Goal: Transaction & Acquisition: Obtain resource

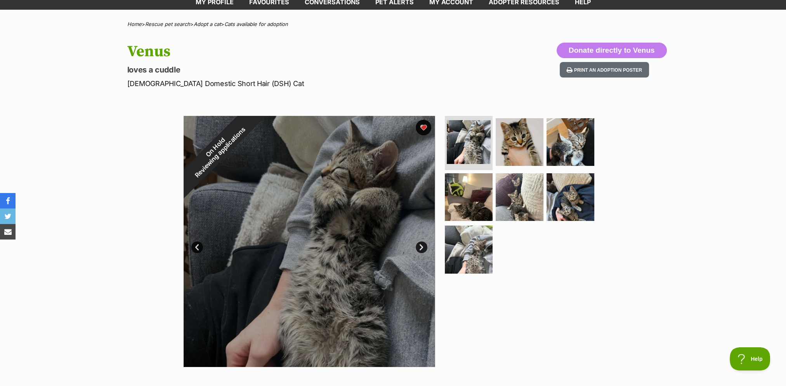
scroll to position [78, 0]
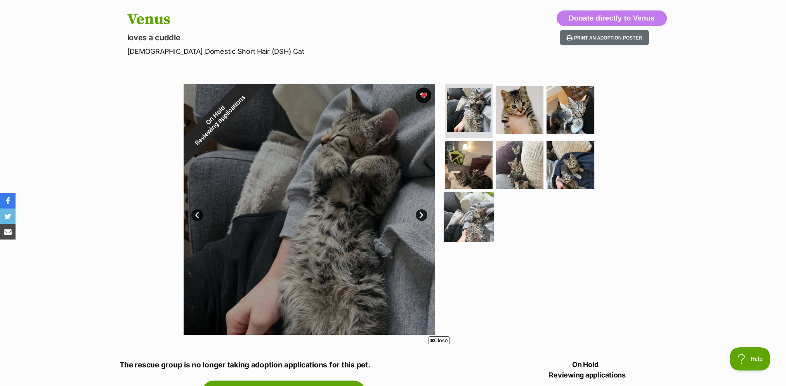
click at [474, 216] on img at bounding box center [469, 217] width 50 height 50
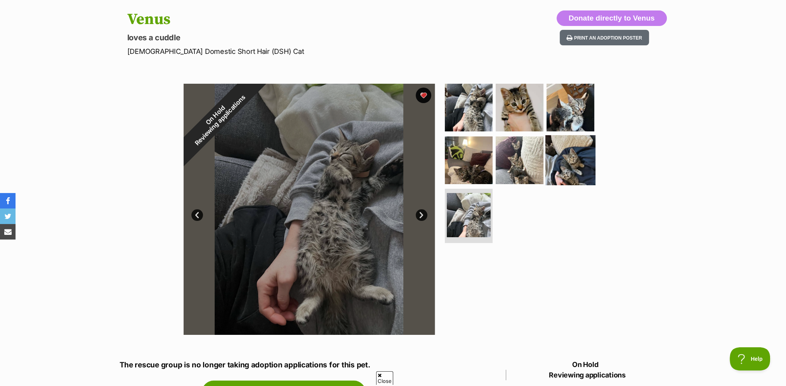
scroll to position [0, 0]
click at [519, 155] on img at bounding box center [519, 160] width 50 height 50
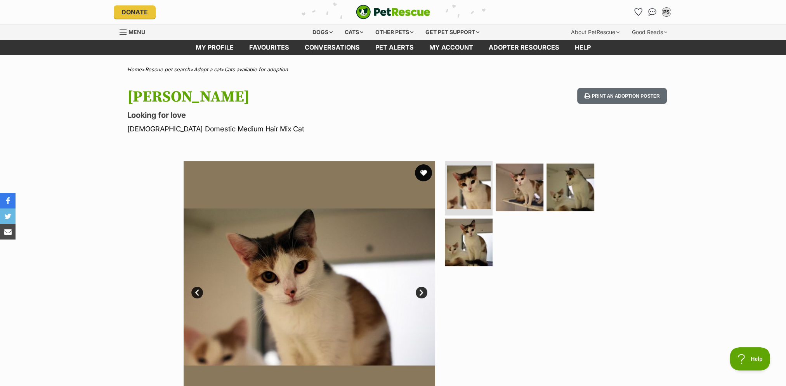
click at [422, 172] on button "favourite" at bounding box center [423, 173] width 17 height 17
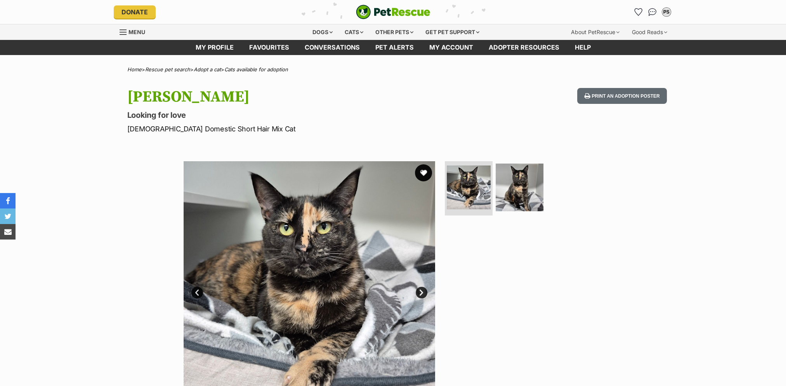
click at [425, 176] on button "favourite" at bounding box center [423, 173] width 17 height 17
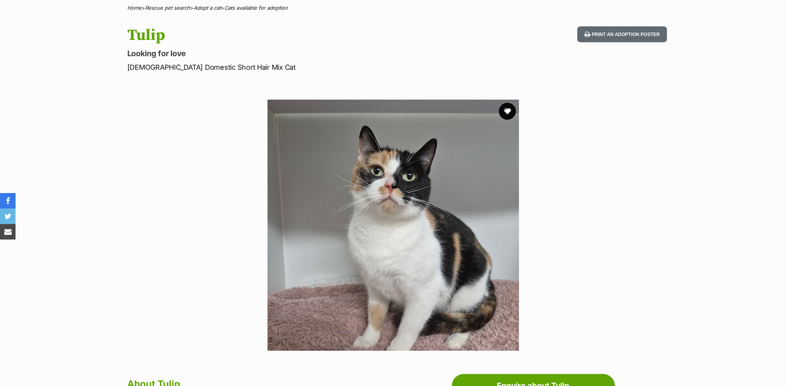
click at [509, 112] on button "favourite" at bounding box center [507, 111] width 17 height 17
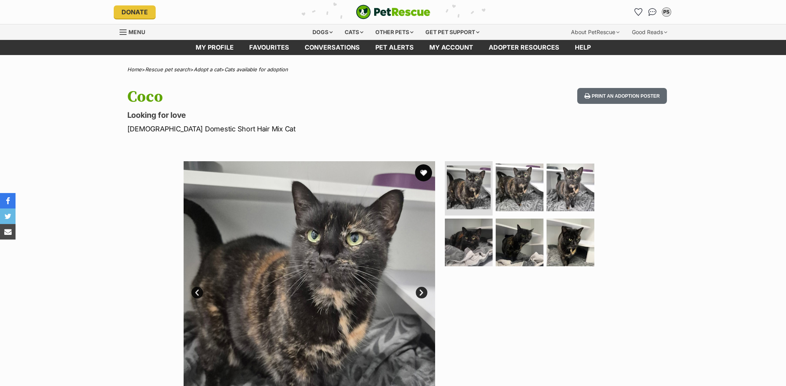
click at [426, 173] on button "favourite" at bounding box center [423, 173] width 17 height 17
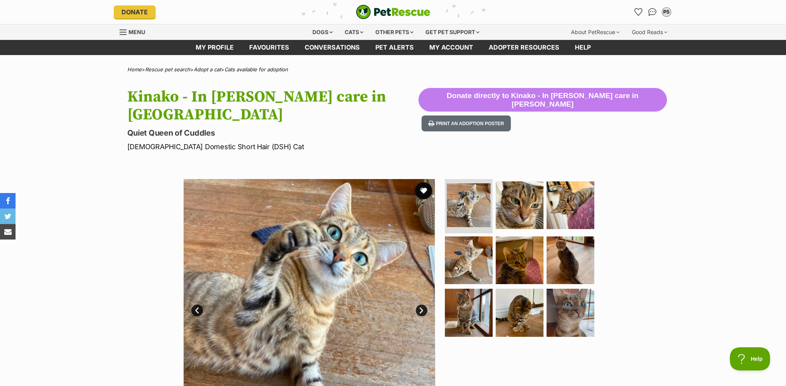
click at [424, 182] on button "favourite" at bounding box center [423, 190] width 17 height 17
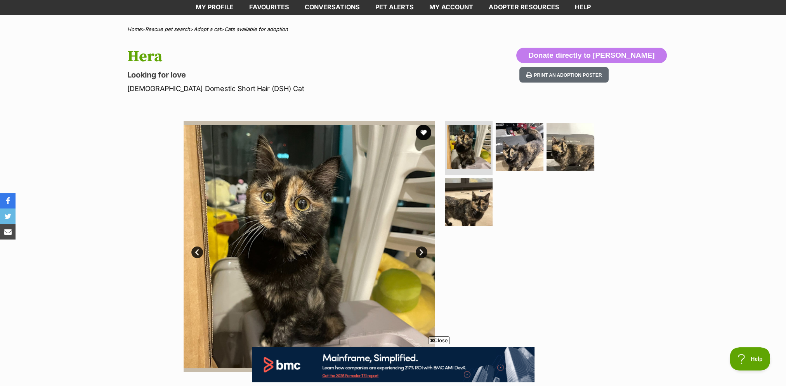
scroll to position [39, 0]
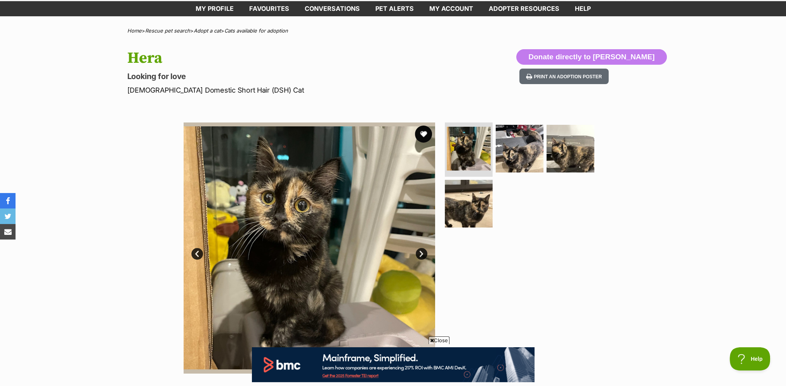
click at [425, 132] on button "favourite" at bounding box center [423, 134] width 17 height 17
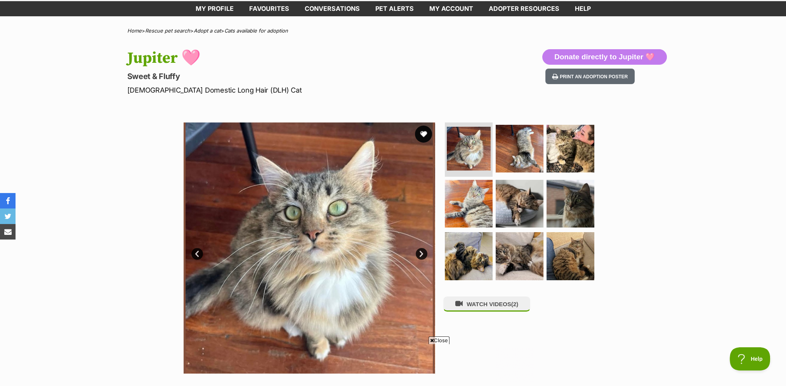
click at [421, 138] on button "favourite" at bounding box center [423, 134] width 17 height 17
click at [574, 260] on img at bounding box center [570, 256] width 50 height 50
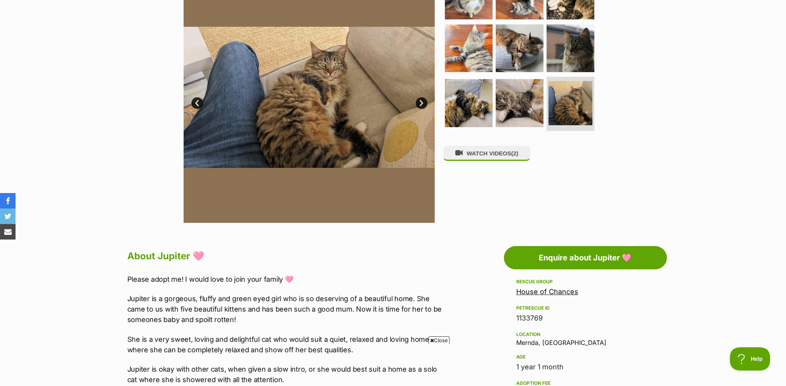
scroll to position [39, 0]
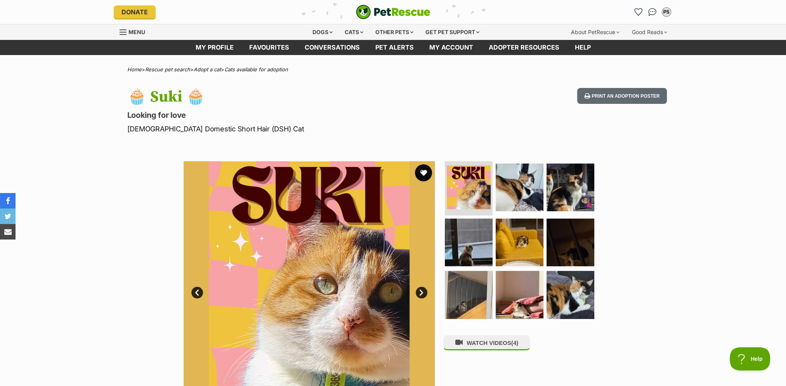
click at [425, 175] on button "favourite" at bounding box center [423, 173] width 17 height 17
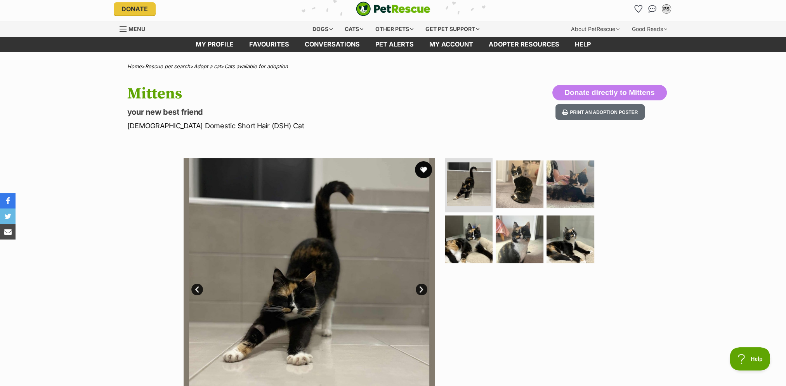
click at [428, 168] on button "favourite" at bounding box center [423, 169] width 17 height 17
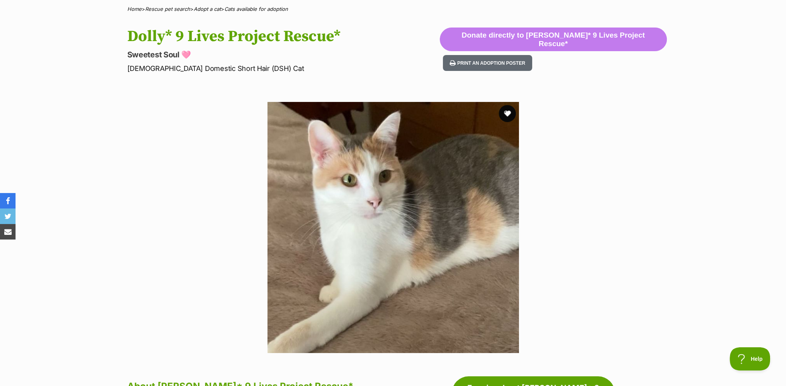
click at [505, 114] on button "favourite" at bounding box center [507, 113] width 17 height 17
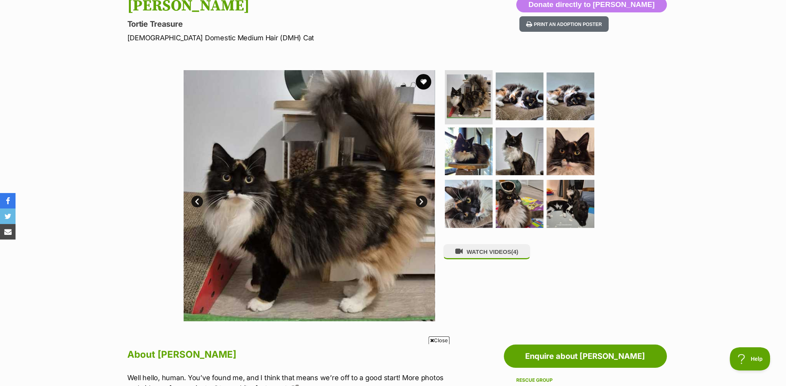
scroll to position [88, 0]
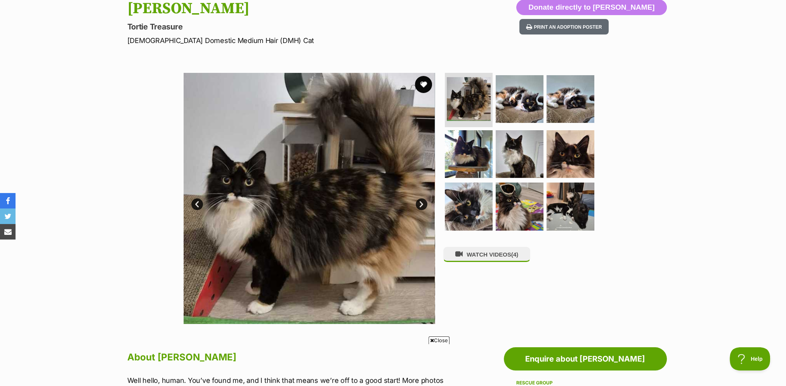
click at [428, 81] on button "favourite" at bounding box center [423, 84] width 17 height 17
click at [509, 96] on img at bounding box center [519, 99] width 50 height 50
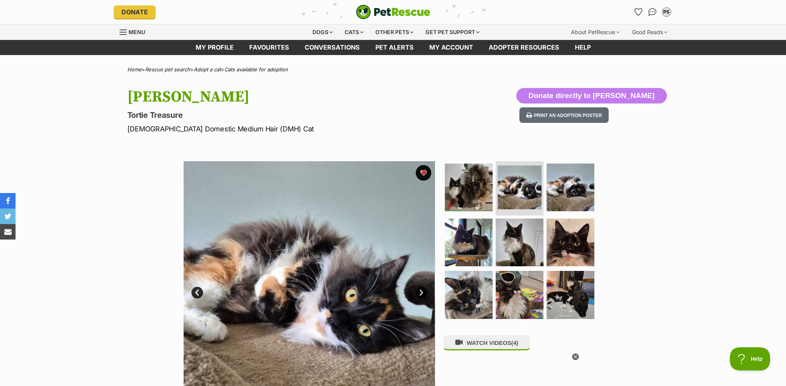
scroll to position [0, 0]
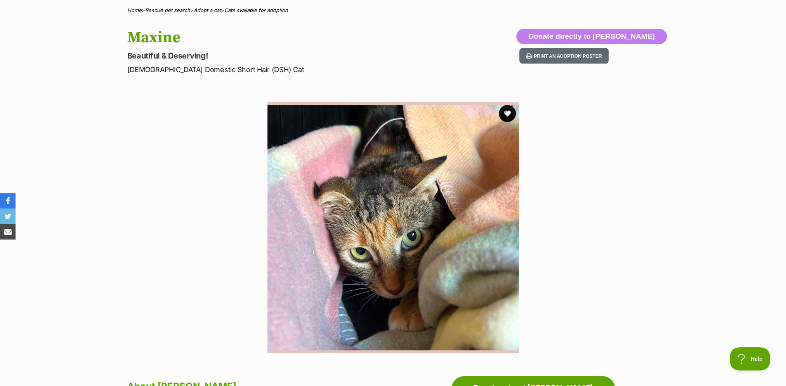
click at [504, 113] on button "favourite" at bounding box center [507, 113] width 17 height 17
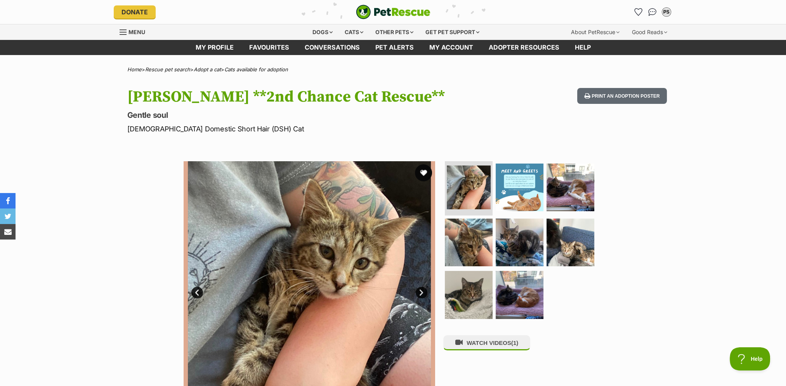
click at [422, 173] on button "favourite" at bounding box center [423, 173] width 17 height 17
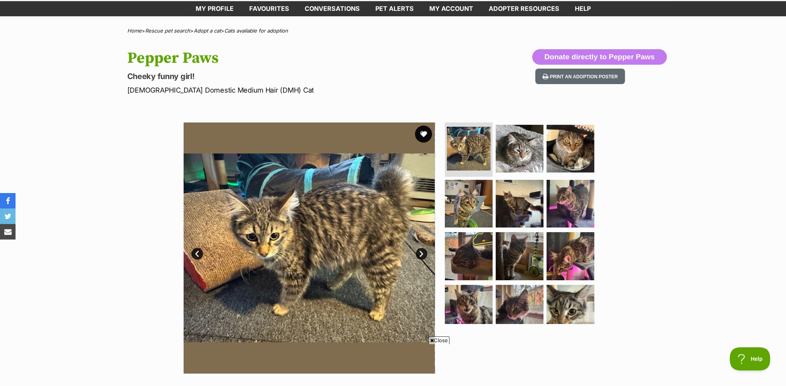
click at [426, 134] on button "favourite" at bounding box center [423, 134] width 17 height 17
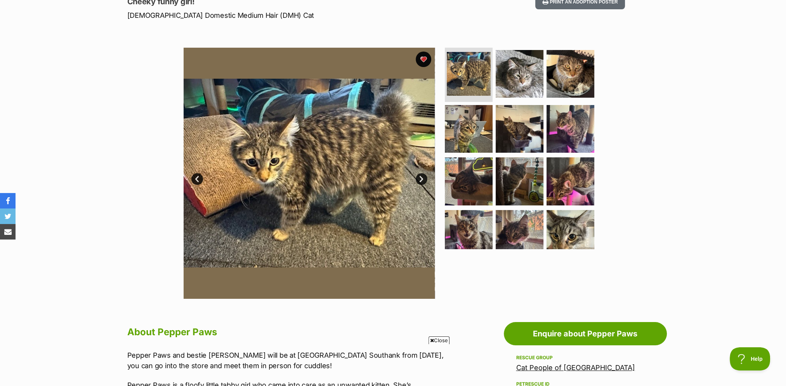
scroll to position [116, 0]
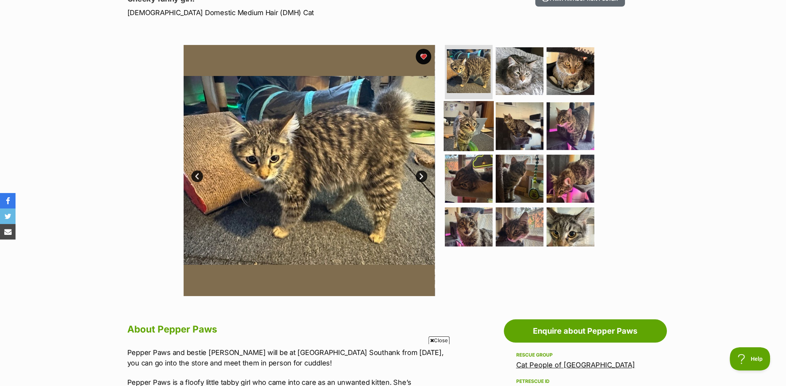
click at [489, 133] on img at bounding box center [469, 126] width 50 height 50
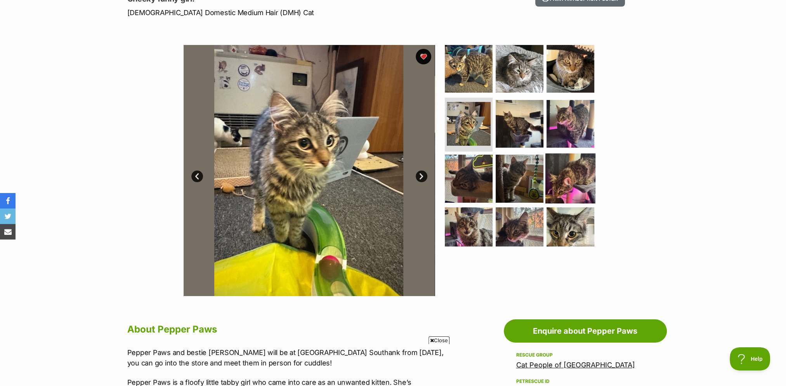
click at [577, 178] on img at bounding box center [570, 179] width 50 height 50
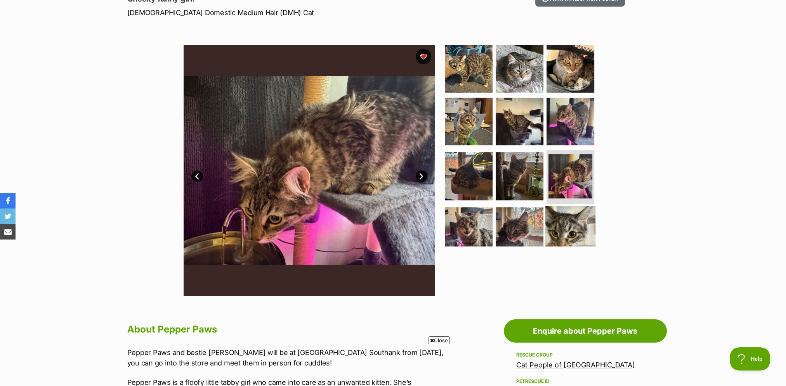
click at [567, 224] on img at bounding box center [570, 231] width 50 height 50
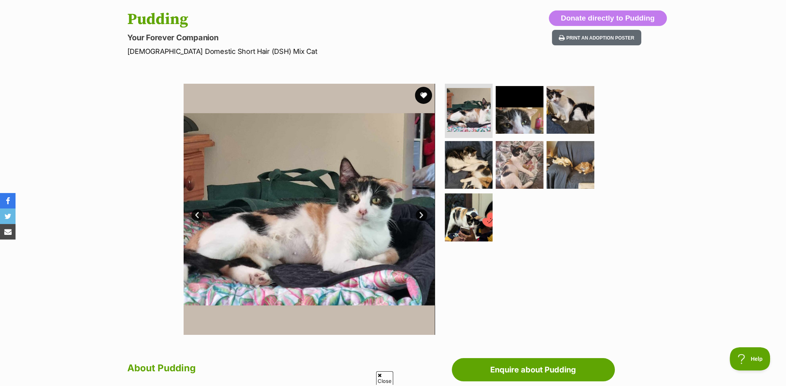
click at [420, 98] on button "favourite" at bounding box center [423, 95] width 17 height 17
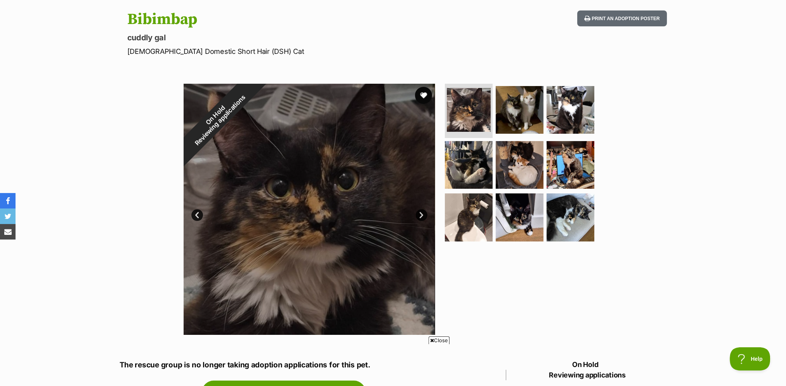
click at [419, 97] on button "favourite" at bounding box center [423, 95] width 17 height 17
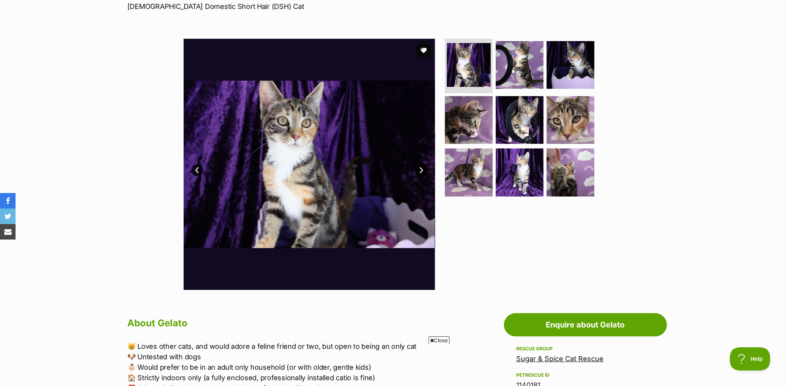
scroll to position [116, 0]
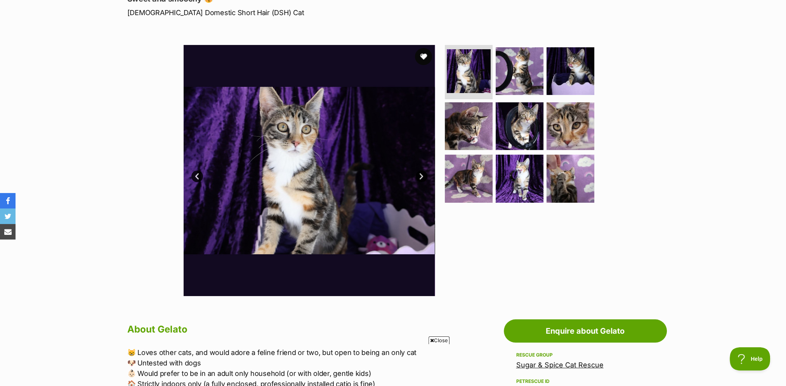
click at [419, 55] on button "favourite" at bounding box center [423, 56] width 17 height 17
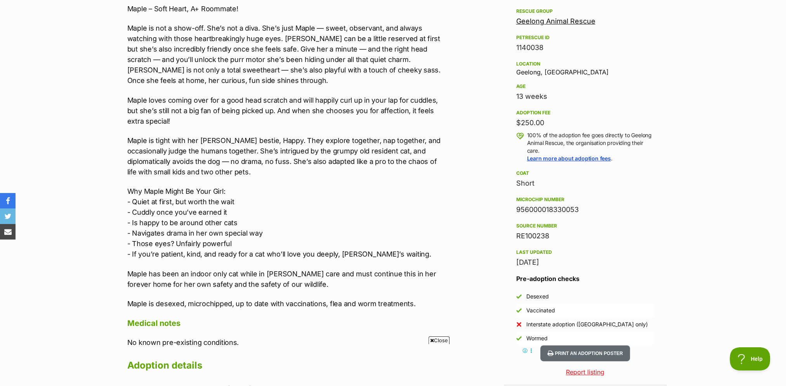
scroll to position [504, 0]
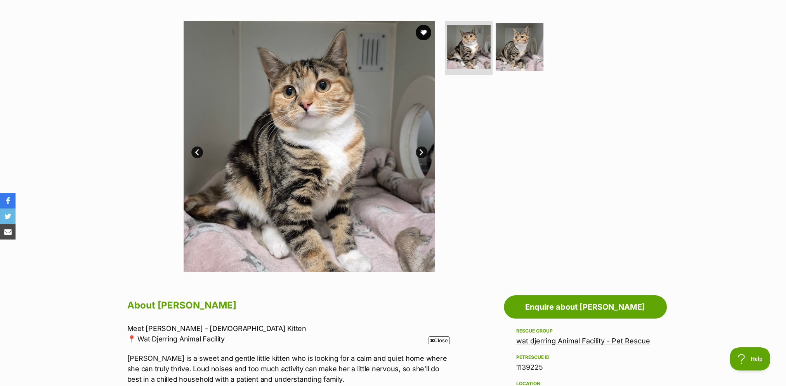
scroll to position [116, 0]
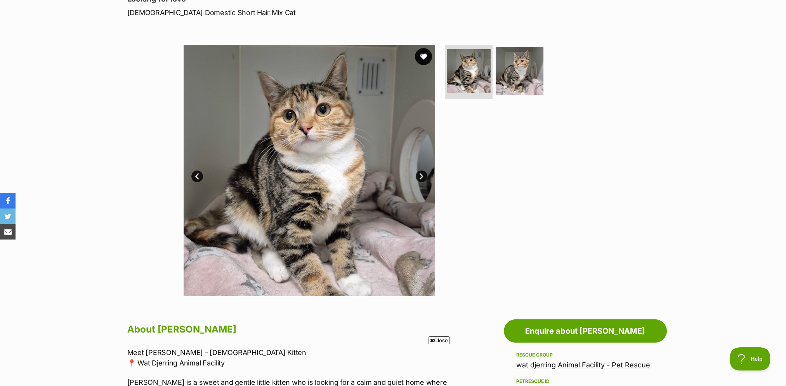
click at [423, 54] on button "favourite" at bounding box center [423, 56] width 17 height 17
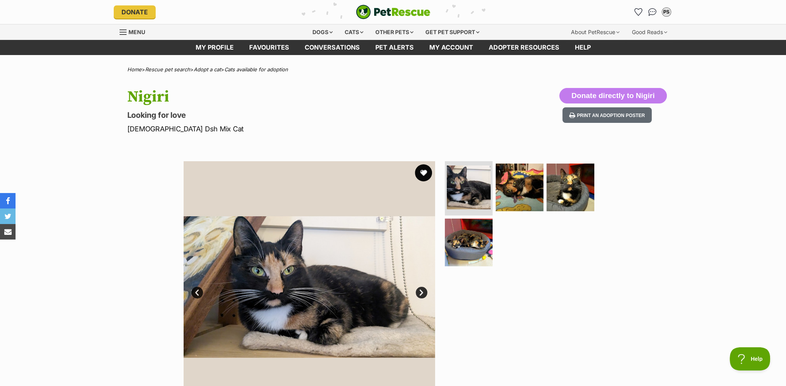
click at [421, 175] on button "favourite" at bounding box center [423, 173] width 17 height 17
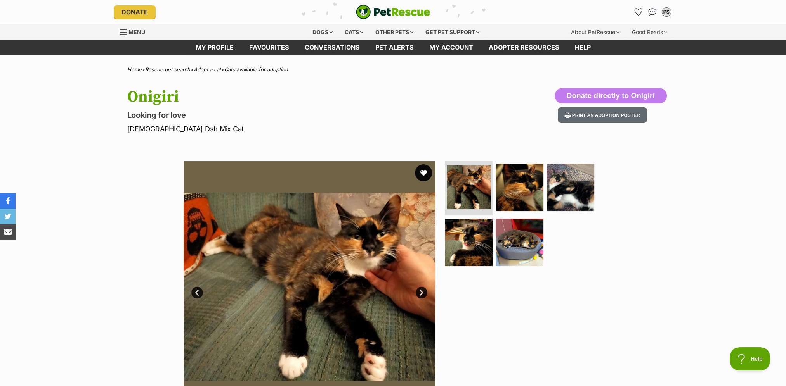
click at [422, 171] on button "favourite" at bounding box center [423, 173] width 17 height 17
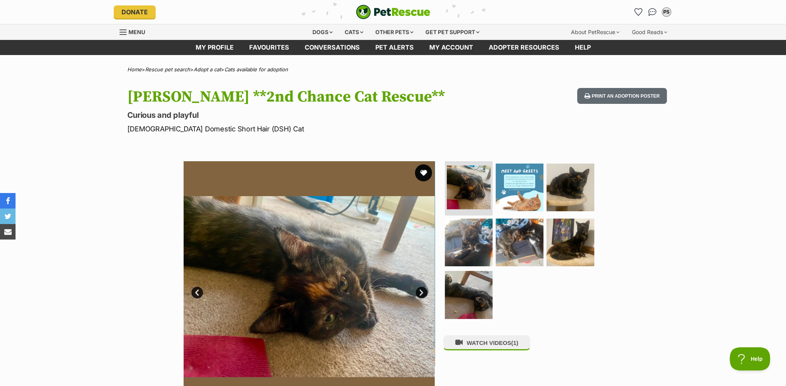
click at [429, 174] on button "favourite" at bounding box center [423, 173] width 17 height 17
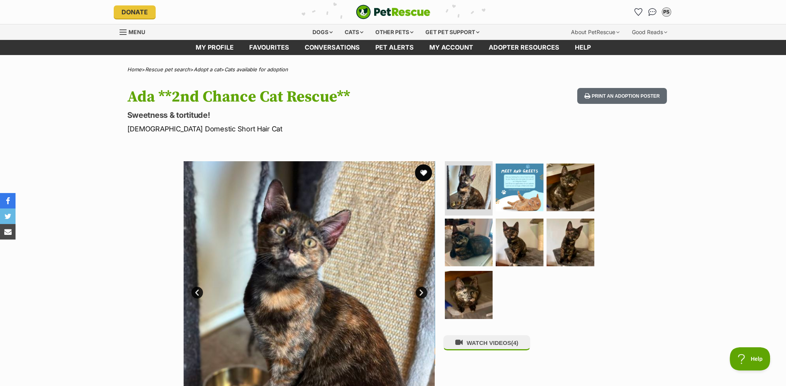
click at [429, 172] on button "favourite" at bounding box center [423, 173] width 17 height 17
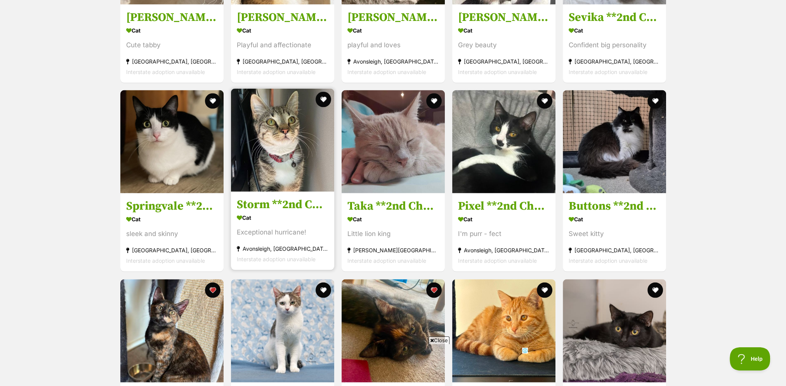
click at [273, 161] on img at bounding box center [282, 140] width 103 height 103
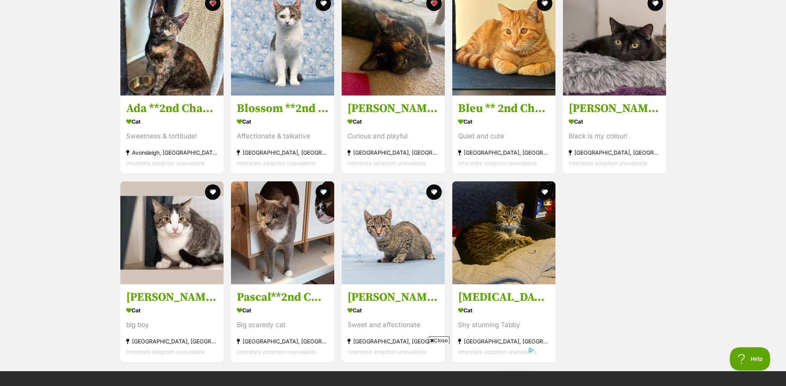
scroll to position [2393, 0]
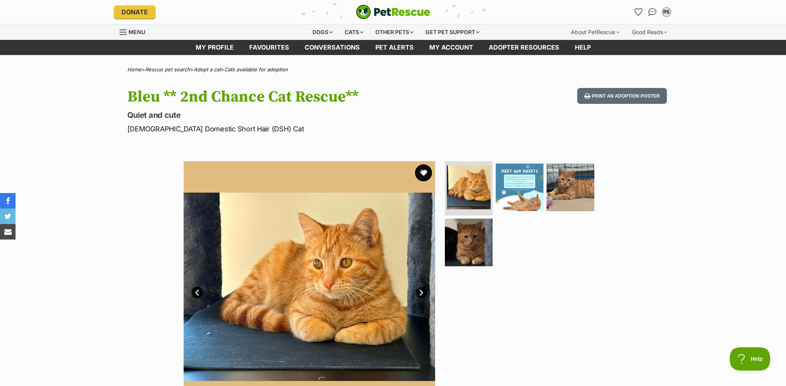
click at [423, 173] on button "favourite" at bounding box center [423, 173] width 17 height 17
